Goal: Information Seeking & Learning: Learn about a topic

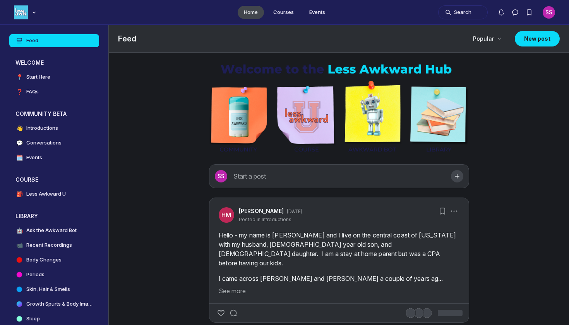
scroll to position [2329, 1482]
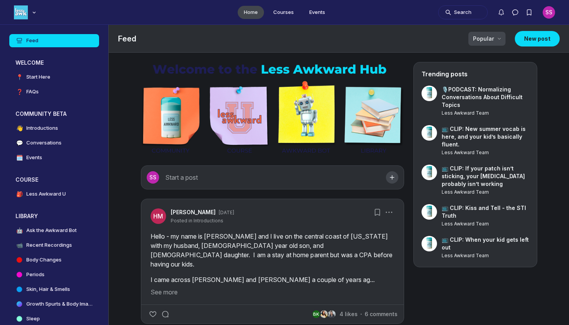
click at [483, 39] on span "Popular" at bounding box center [483, 39] width 21 height 8
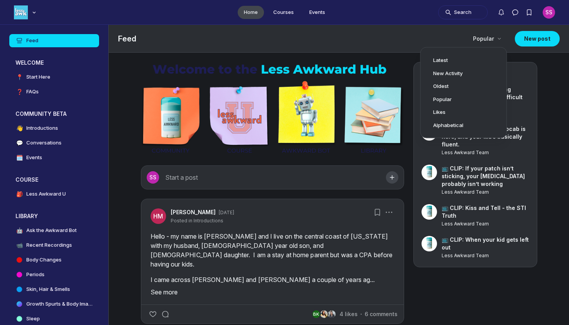
click at [289, 287] on button "See more" at bounding box center [273, 291] width 244 height 9
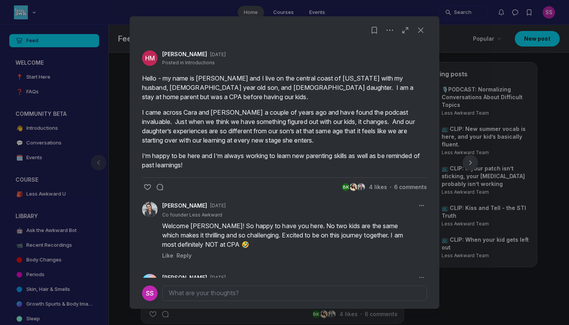
click at [532, 211] on div at bounding box center [284, 162] width 569 height 325
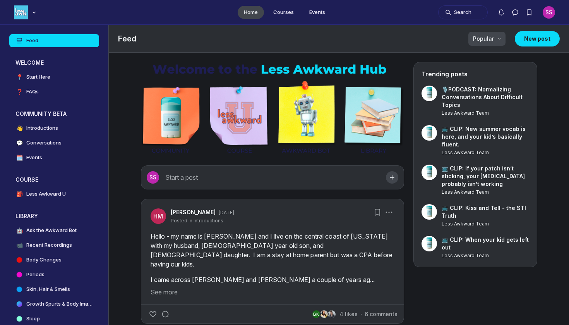
click at [486, 42] on span "Popular" at bounding box center [483, 39] width 21 height 8
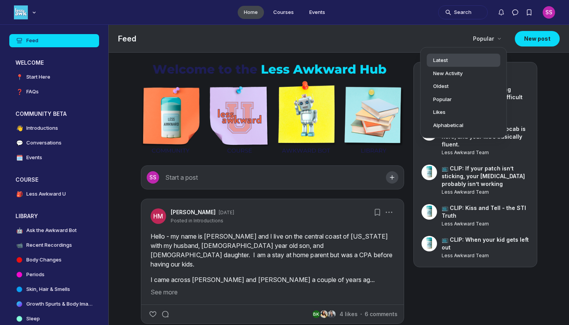
click at [470, 60] on div "Latest" at bounding box center [463, 61] width 61 height 8
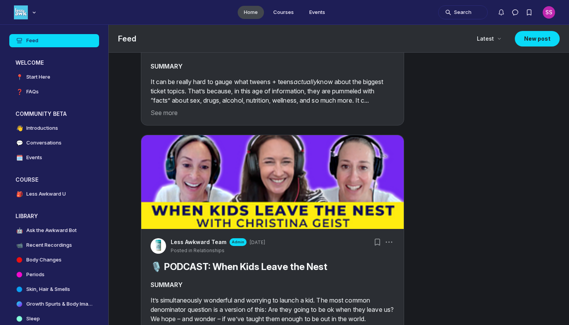
scroll to position [6563, 0]
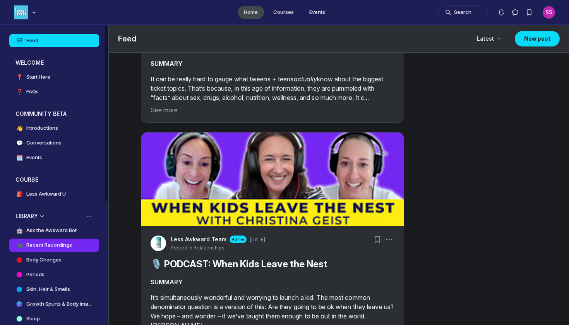
click at [65, 250] on link "📹 Recent Recordings" at bounding box center [54, 244] width 90 height 13
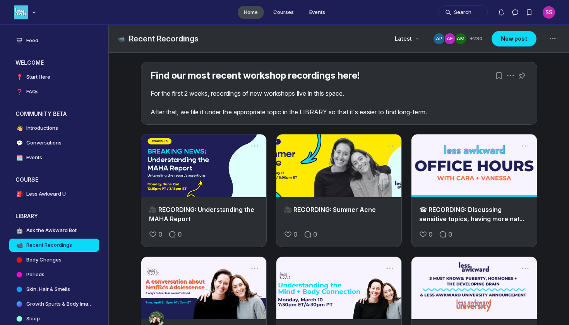
click at [383, 180] on link "Main Content" at bounding box center [338, 165] width 125 height 63
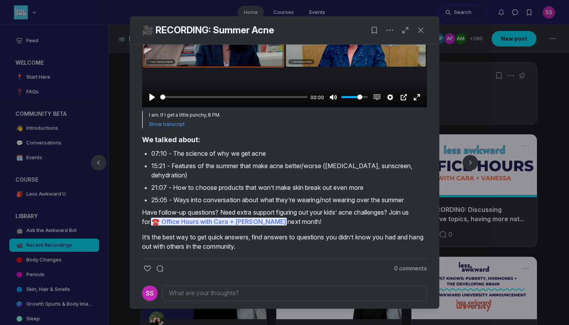
scroll to position [283, 0]
click at [452, 154] on button "button" at bounding box center [470, 162] width 37 height 37
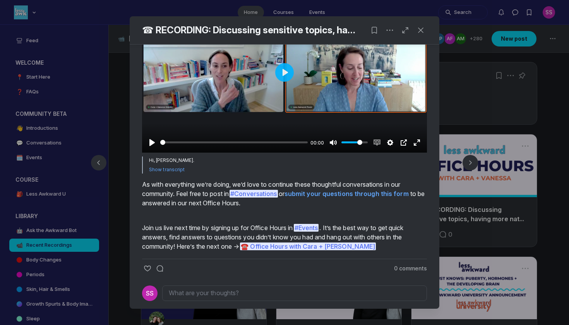
scroll to position [340, 0]
click at [461, 131] on div at bounding box center [284, 162] width 569 height 325
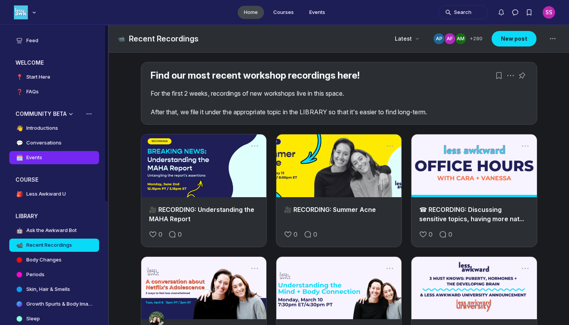
click at [50, 163] on link "🗓️ Events" at bounding box center [54, 157] width 90 height 13
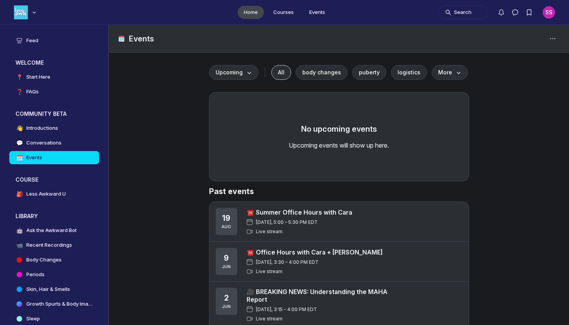
click at [300, 213] on link "☎️ Summer Office Hours with Cara" at bounding box center [300, 212] width 106 height 8
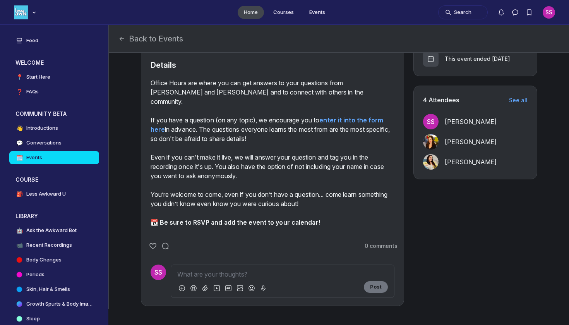
scroll to position [235, 0]
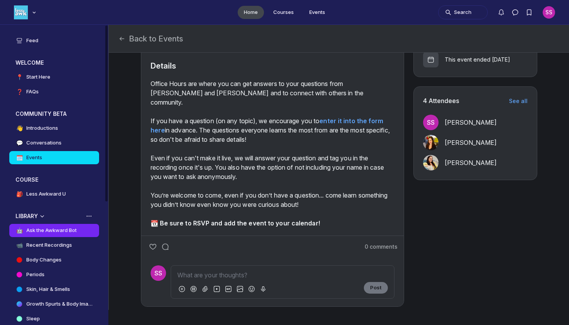
click at [69, 234] on link "🤖 Ask the Awkward Bot" at bounding box center [54, 230] width 90 height 13
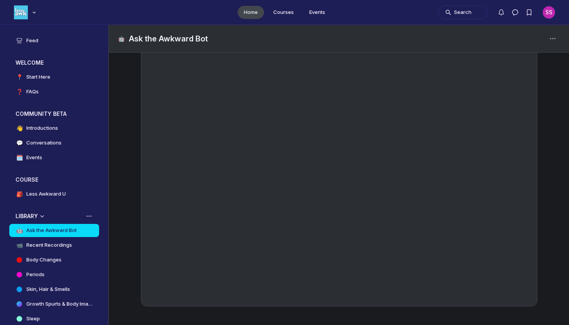
drag, startPoint x: 472, startPoint y: 305, endPoint x: 59, endPoint y: 230, distance: 420.0
click at [59, 230] on h4 "Ask the Awkward Bot" at bounding box center [51, 230] width 50 height 8
click at [58, 250] on link "📹 Recent Recordings" at bounding box center [54, 244] width 90 height 13
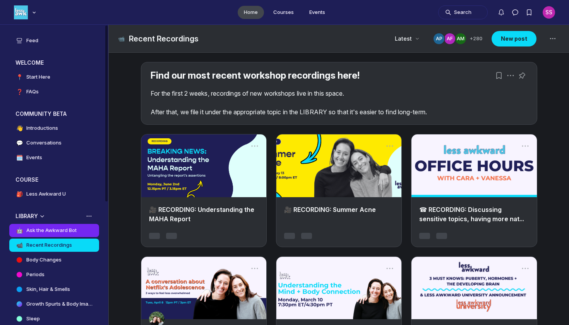
click at [62, 234] on h4 "Ask the Awkward Bot" at bounding box center [51, 230] width 50 height 8
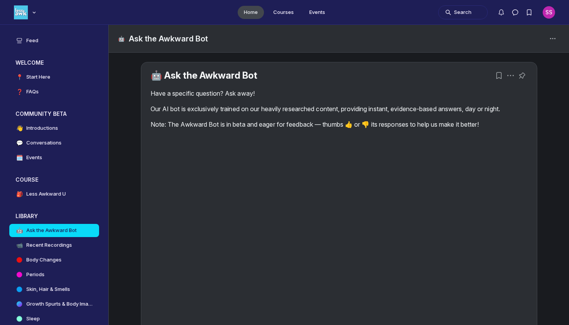
click at [211, 97] on p "Have a specific question? Ask away!" at bounding box center [339, 93] width 377 height 9
